Goal: Complete application form

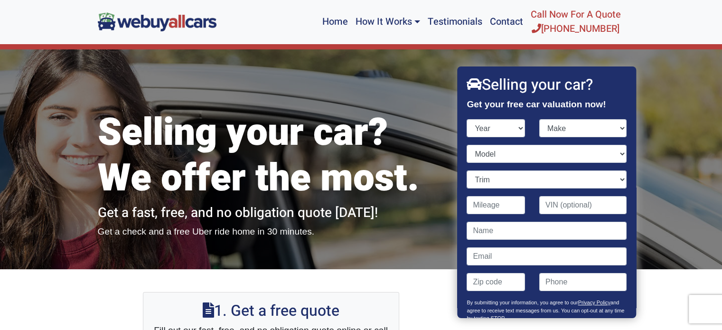
select select "2014"
click at [467, 119] on select "Year [DATE] 2024 2023 2022 2021 2020 2019 2018 2017 2016 2015 2014 2013 2012 20…" at bounding box center [496, 128] width 58 height 18
click at [561, 129] on select "Make" at bounding box center [582, 128] width 87 height 18
select select "Ford"
click at [539, 119] on select "Make Acura Aston [PERSON_NAME] Audi Bentley BMW Buick Cadillac Chevrolet Chrysl…" at bounding box center [582, 128] width 87 height 18
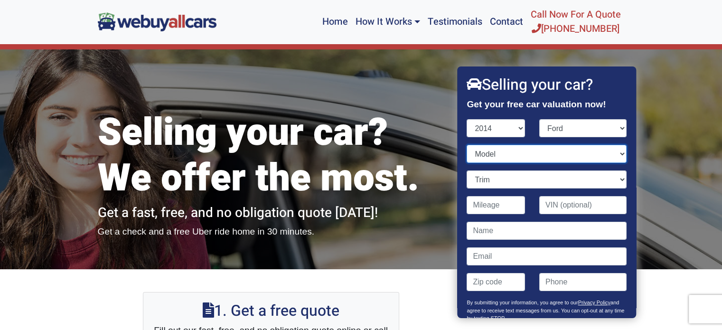
click at [490, 158] on select "Model" at bounding box center [546, 154] width 159 height 18
select select "Escape"
click at [467, 145] on select "Model C-Max Energi C-Max Hybrid E-Series Van E-Series Wagon Edge Escape Expedit…" at bounding box center [546, 154] width 159 height 18
click at [494, 176] on select "Trim" at bounding box center [546, 179] width 159 height 18
click at [465, 192] on div "Trim S 4dr SUV (2.5L 4cyl) SE 4dr SUV (1.6L 4cyl Turbo) SE 4dr SUV AWD (1.6L 4c…" at bounding box center [547, 183] width 174 height 26
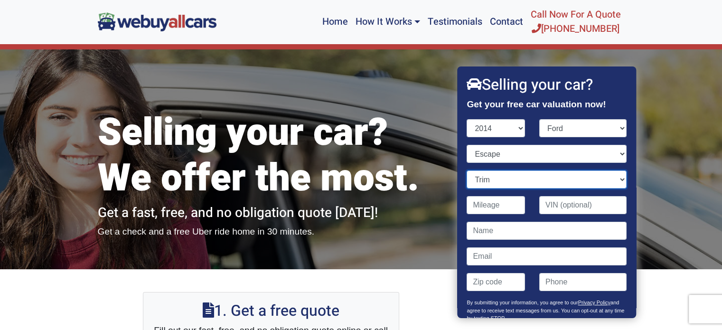
click at [602, 177] on select "Trim S 4dr SUV (2.5L 4cyl) SE 4dr SUV (1.6L 4cyl Turbo) SE 4dr SUV AWD (1.6L 4c…" at bounding box center [546, 179] width 159 height 18
select select "Titanium 4dr SUV AWD (1.6L 4cyl Turbo)"
click at [467, 170] on select "Trim S 4dr SUV (2.5L 4cyl) SE 4dr SUV (1.6L 4cyl Turbo) SE 4dr SUV AWD (1.6L 4c…" at bounding box center [546, 179] width 159 height 18
click at [389, 21] on link "How It Works" at bounding box center [387, 22] width 72 height 36
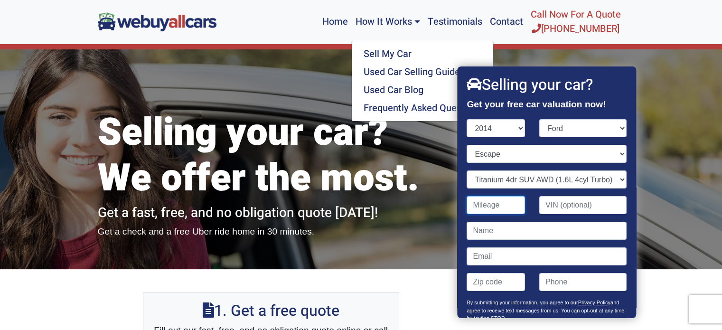
click at [486, 205] on input "Contact form" at bounding box center [496, 205] width 58 height 18
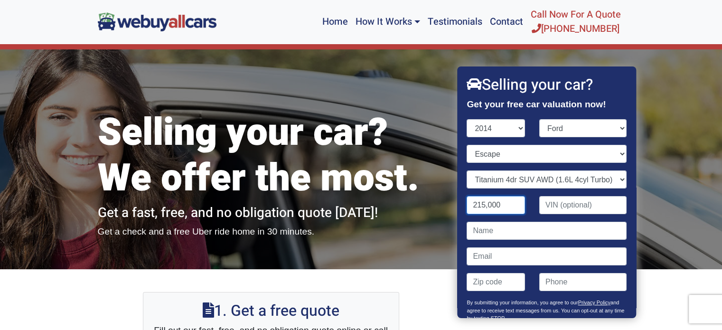
type input "215,000"
click at [519, 227] on input "Contact form" at bounding box center [546, 231] width 159 height 18
type input "[PERSON_NAME]"
type input "[EMAIL_ADDRESS][DOMAIN_NAME]"
type input "08054"
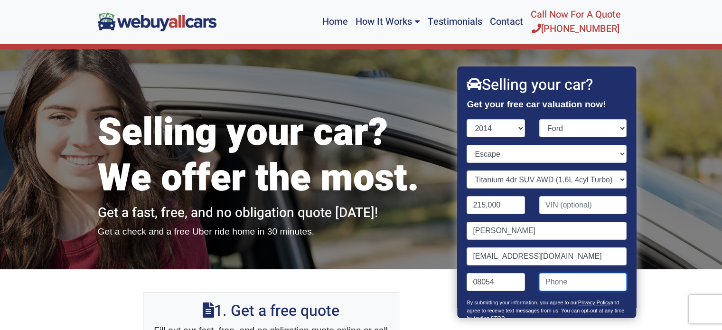
type input "2674966028"
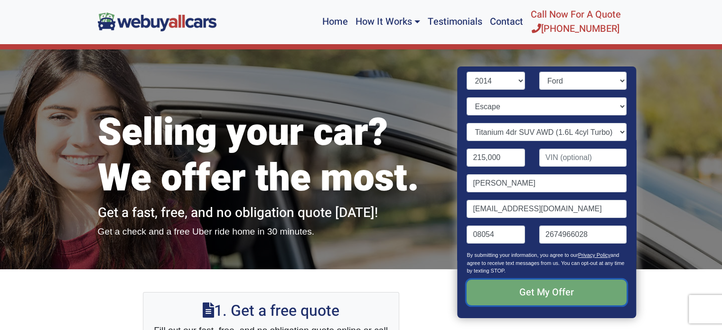
click at [545, 292] on input "Get My Offer" at bounding box center [546, 292] width 159 height 26
